Goal: Information Seeking & Learning: Learn about a topic

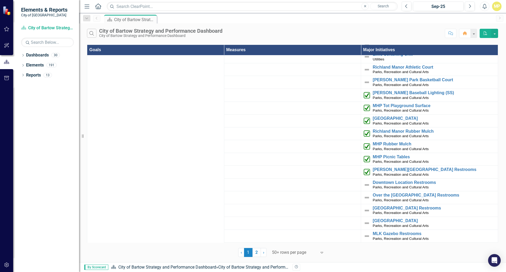
scroll to position [909, 0]
click at [258, 252] on link "2" at bounding box center [257, 252] width 8 height 9
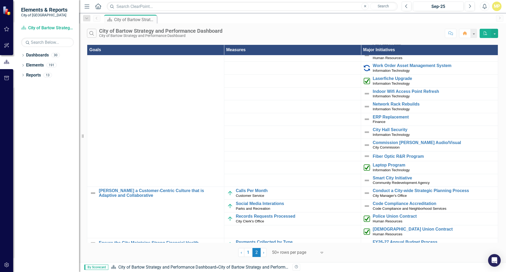
scroll to position [242, 0]
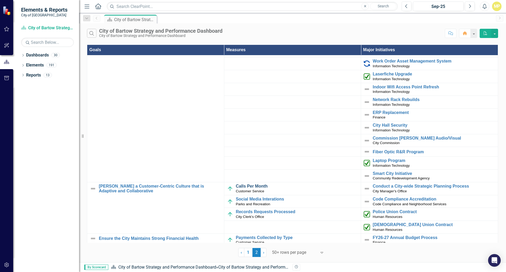
click at [255, 184] on link "Calls Per Month" at bounding box center [297, 186] width 123 height 5
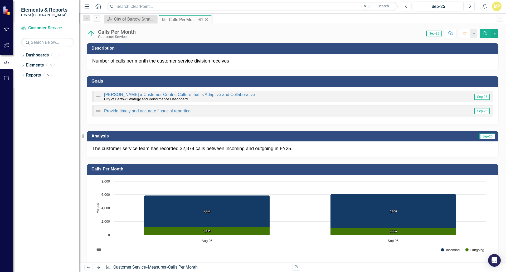
click at [196, 19] on div "Calls Per Month" at bounding box center [183, 19] width 28 height 7
click at [186, 19] on div "Calls Per Month" at bounding box center [183, 19] width 28 height 7
click at [145, 18] on div "City of Bartow Strategy and Performance Dashboard" at bounding box center [131, 19] width 35 height 7
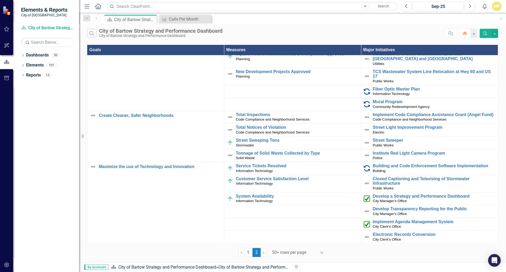
scroll to position [53, 0]
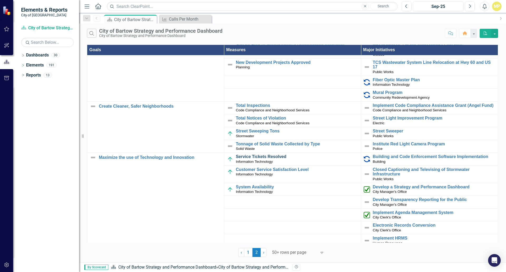
click at [264, 156] on link "Service Tickets Resolved" at bounding box center [297, 156] width 123 height 5
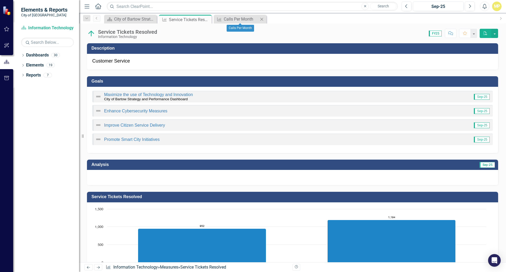
click at [262, 21] on icon "Close" at bounding box center [261, 19] width 5 height 4
click at [206, 20] on icon "Close" at bounding box center [206, 19] width 5 height 4
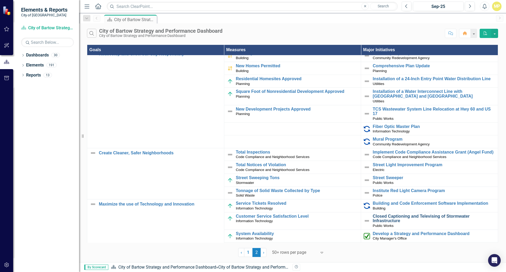
scroll to position [5, 0]
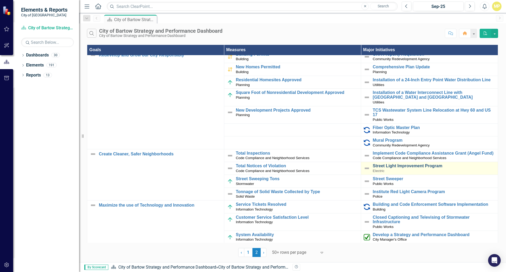
click at [394, 166] on link "Street Light Improvement Program" at bounding box center [434, 165] width 123 height 5
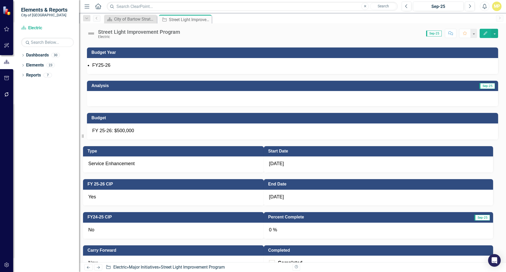
scroll to position [135, 0]
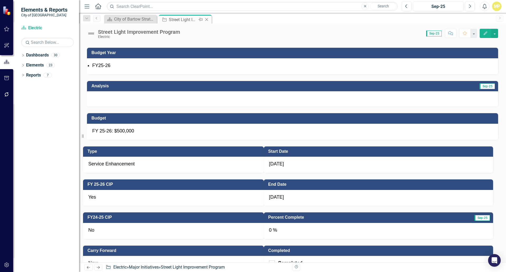
click at [175, 21] on div "Street Light Improvement Program" at bounding box center [183, 19] width 28 height 7
click at [126, 20] on div "City of Bartow Strategy and Performance Dashboard" at bounding box center [131, 19] width 35 height 7
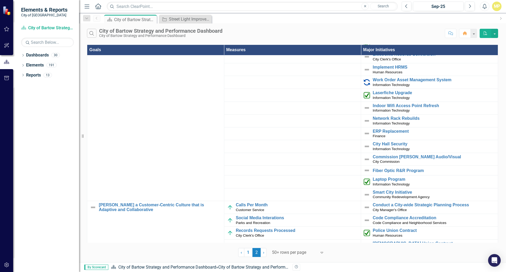
scroll to position [237, 0]
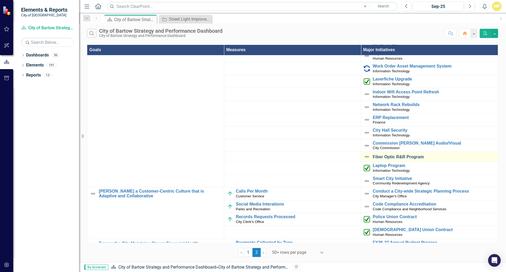
click at [382, 157] on link "Fiber Optic R&R Program" at bounding box center [434, 156] width 123 height 5
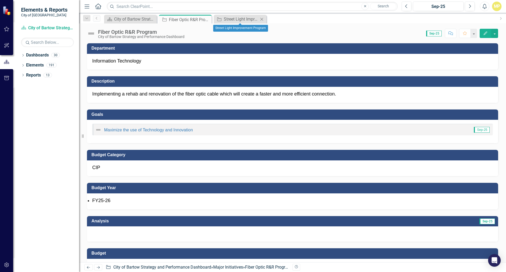
click at [261, 19] on icon "Close" at bounding box center [261, 19] width 5 height 4
click at [209, 21] on icon "Close" at bounding box center [206, 19] width 5 height 4
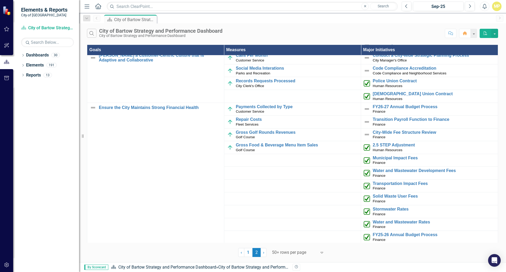
scroll to position [374, 0]
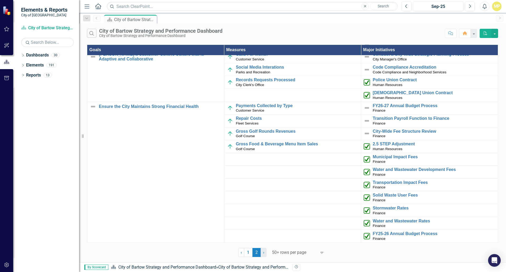
click at [265, 253] on link "› Next" at bounding box center [264, 252] width 6 height 9
click at [263, 252] on span "›" at bounding box center [263, 252] width 1 height 5
click at [265, 251] on link "› Next" at bounding box center [264, 252] width 6 height 9
click at [249, 251] on link "1" at bounding box center [248, 252] width 8 height 9
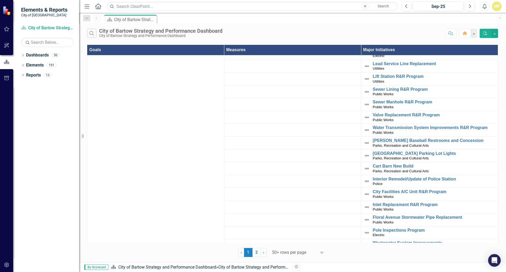
scroll to position [633, 0]
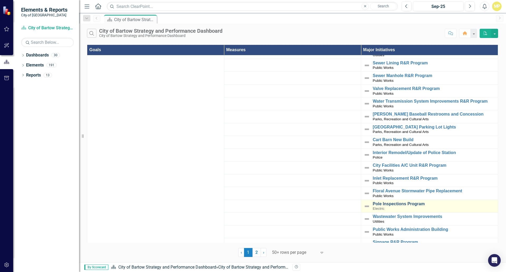
click at [384, 201] on link "Pole Inspections Program" at bounding box center [434, 203] width 123 height 5
